Goal: Task Accomplishment & Management: Use online tool/utility

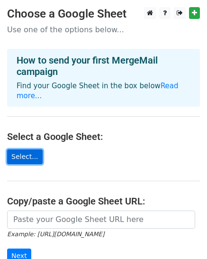
click at [16, 149] on link "Select..." at bounding box center [25, 156] width 36 height 15
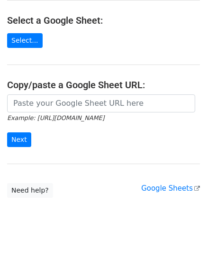
scroll to position [121, 0]
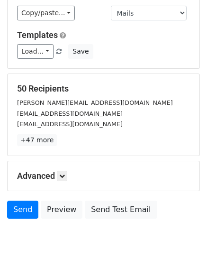
scroll to position [118, 0]
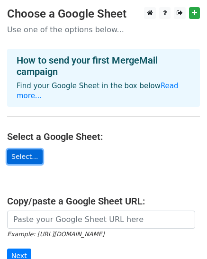
click at [22, 149] on link "Select..." at bounding box center [25, 156] width 36 height 15
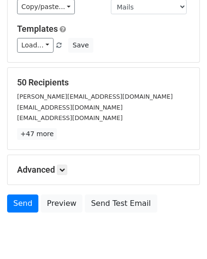
scroll to position [147, 0]
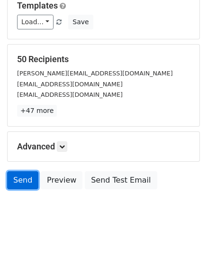
click at [31, 173] on link "Send" at bounding box center [22, 180] width 31 height 18
